Goal: Check status: Check status

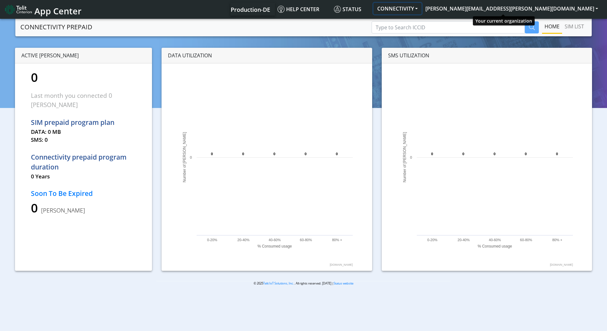
click at [422, 8] on button "CONNECTIVITY" at bounding box center [398, 8] width 48 height 11
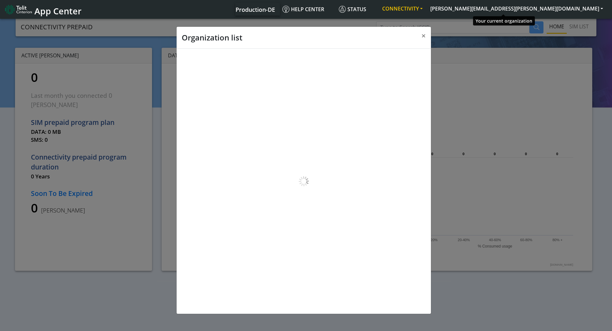
scroll to position [2, 0]
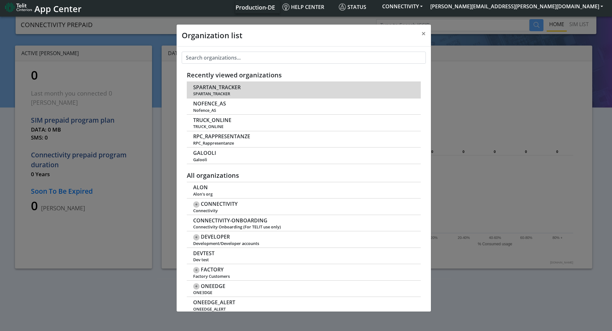
click at [210, 87] on span "SPARTAN_TRACKER" at bounding box center [217, 88] width 48 height 6
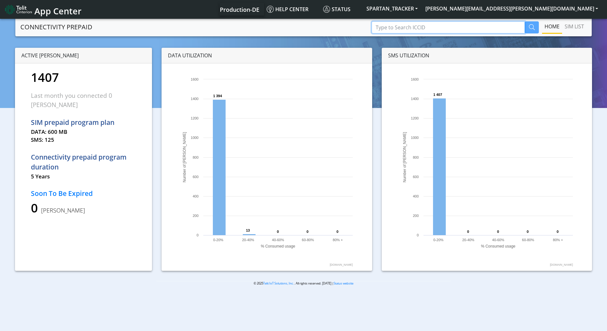
click at [425, 28] on input "Type to Search ICCID" at bounding box center [448, 27] width 153 height 12
paste input "89358151000026880032"
type input "89358151000026880032"
click at [526, 28] on button "button" at bounding box center [532, 27] width 14 height 12
